Goal: Task Accomplishment & Management: Complete application form

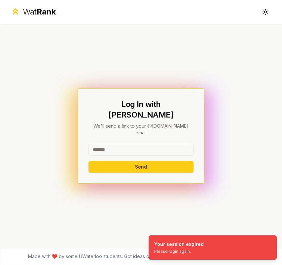
click at [169, 153] on input at bounding box center [140, 150] width 105 height 12
type input "*******"
click at [140, 168] on button "Send" at bounding box center [140, 167] width 105 height 12
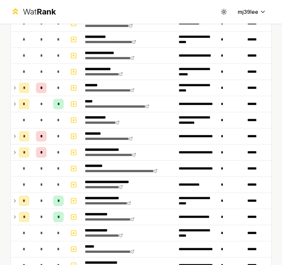
scroll to position [110, 0]
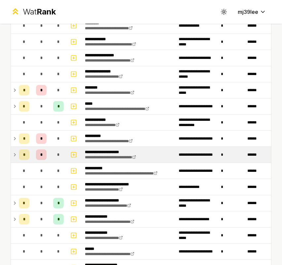
click at [15, 156] on icon at bounding box center [14, 155] width 5 height 8
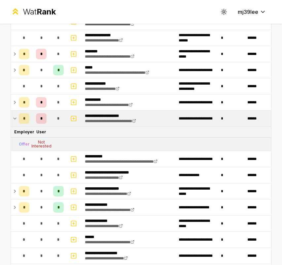
scroll to position [146, 0]
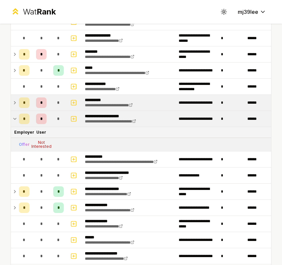
click at [16, 101] on td "*" at bounding box center [24, 103] width 16 height 16
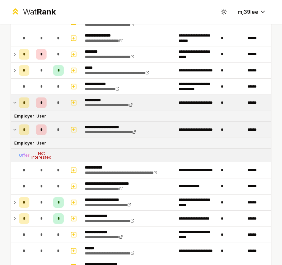
scroll to position [141, 0]
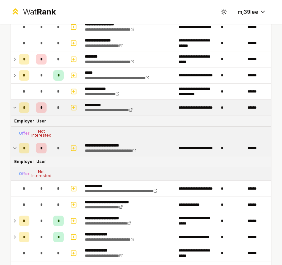
click at [17, 107] on td "*" at bounding box center [24, 108] width 16 height 16
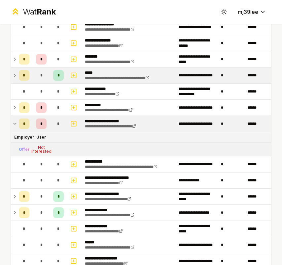
click at [21, 75] on div "*" at bounding box center [24, 75] width 11 height 11
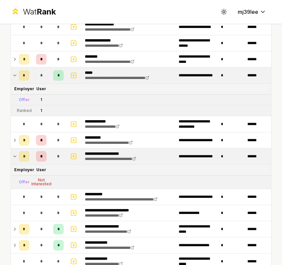
click at [16, 80] on td at bounding box center [13, 76] width 5 height 16
